Goal: Task Accomplishment & Management: Use online tool/utility

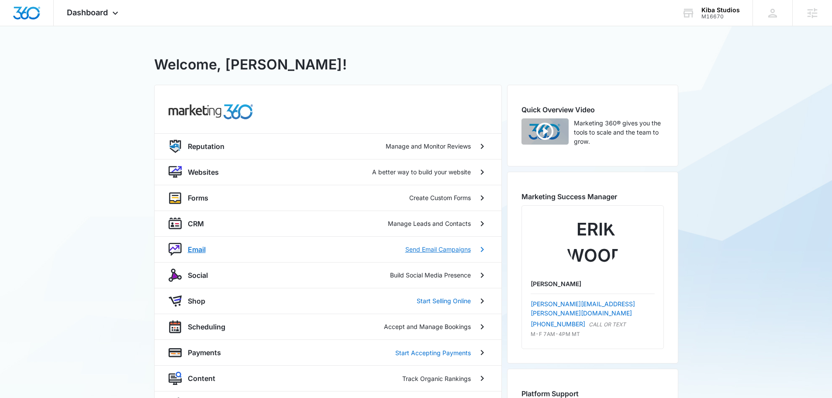
click at [185, 252] on div "Email Send Email Campaigns" at bounding box center [328, 249] width 319 height 13
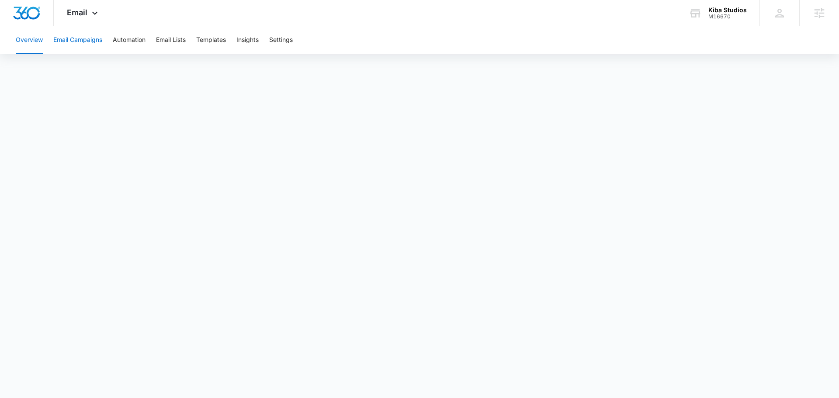
click at [88, 42] on button "Email Campaigns" at bounding box center [77, 40] width 49 height 28
